Goal: Task Accomplishment & Management: Complete application form

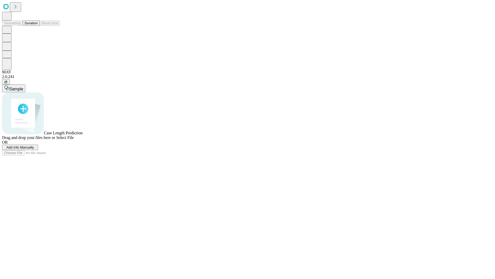
click at [34, 149] on span "Add Info Manually" at bounding box center [20, 147] width 28 height 4
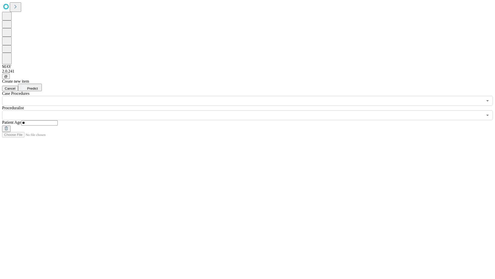
type input "**"
click at [251, 110] on input "text" at bounding box center [242, 115] width 481 height 10
